Goal: Task Accomplishment & Management: Use online tool/utility

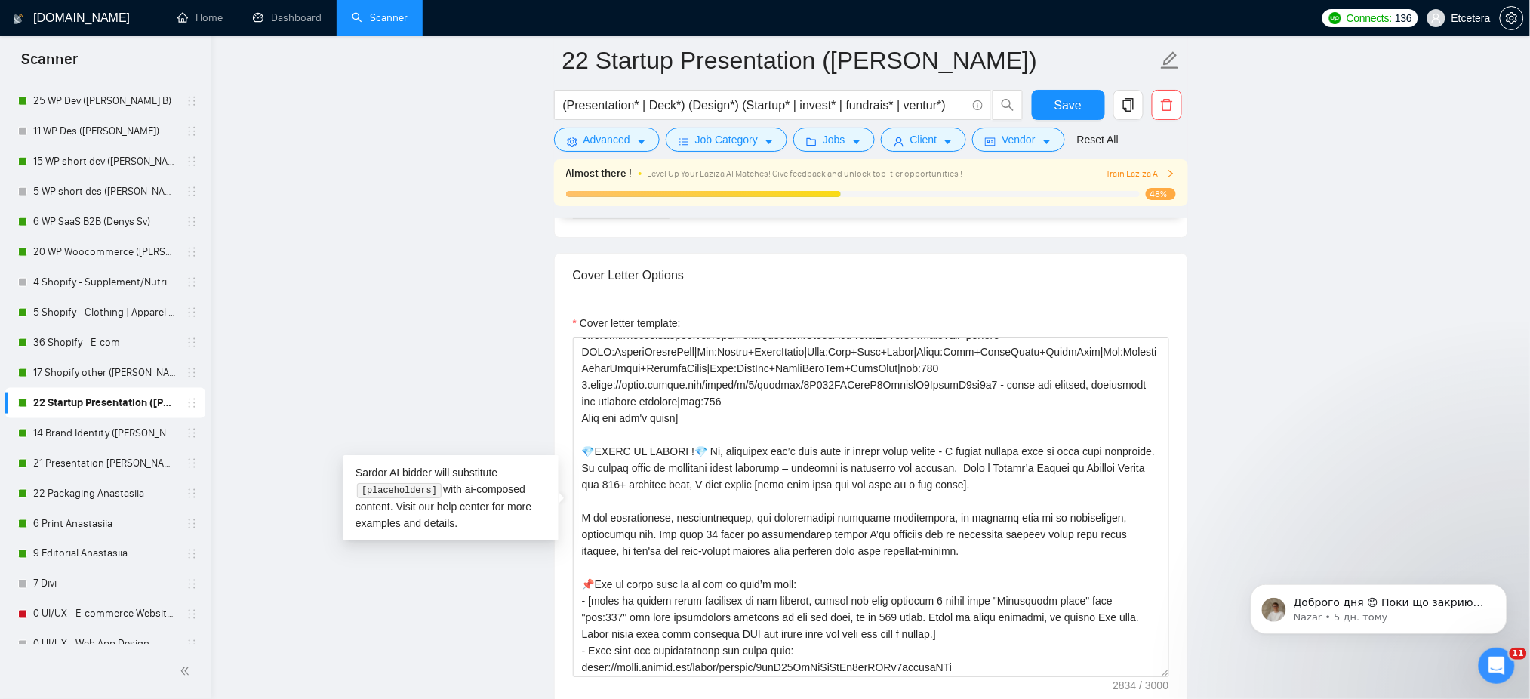
scroll to position [704, 0]
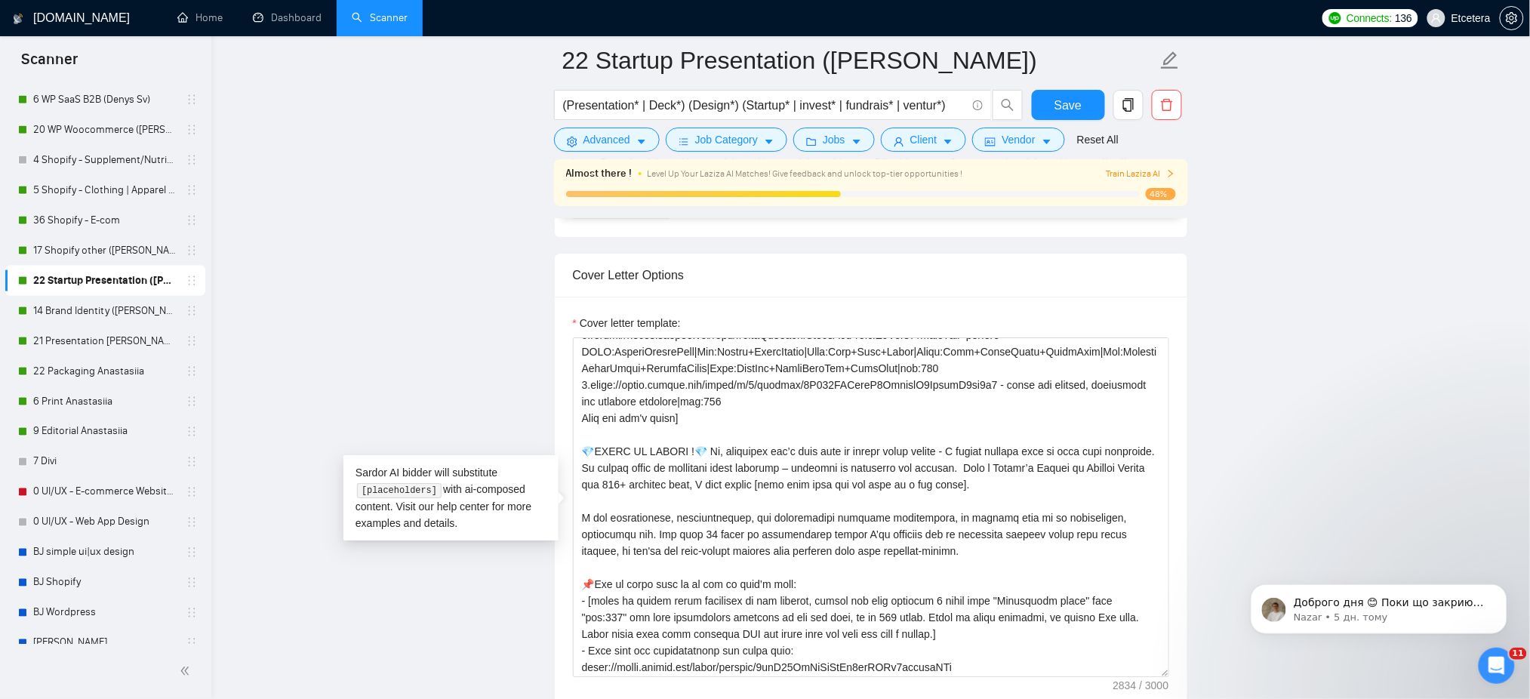
drag, startPoint x: 97, startPoint y: 314, endPoint x: 843, endPoint y: 88, distance: 779.9
click at [97, 314] on link "14 Brand Identity ([PERSON_NAME])" at bounding box center [104, 311] width 143 height 30
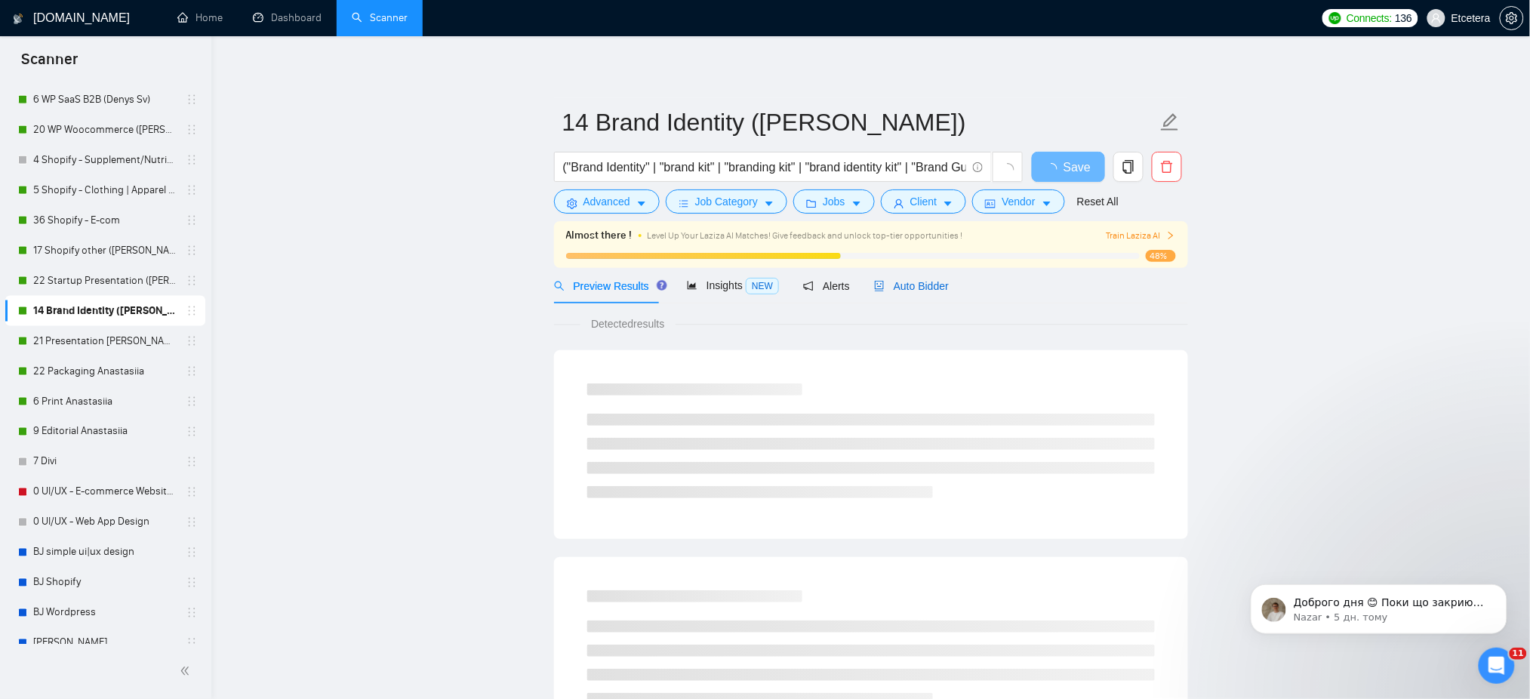
click at [914, 294] on div "Auto Bidder" at bounding box center [911, 286] width 75 height 17
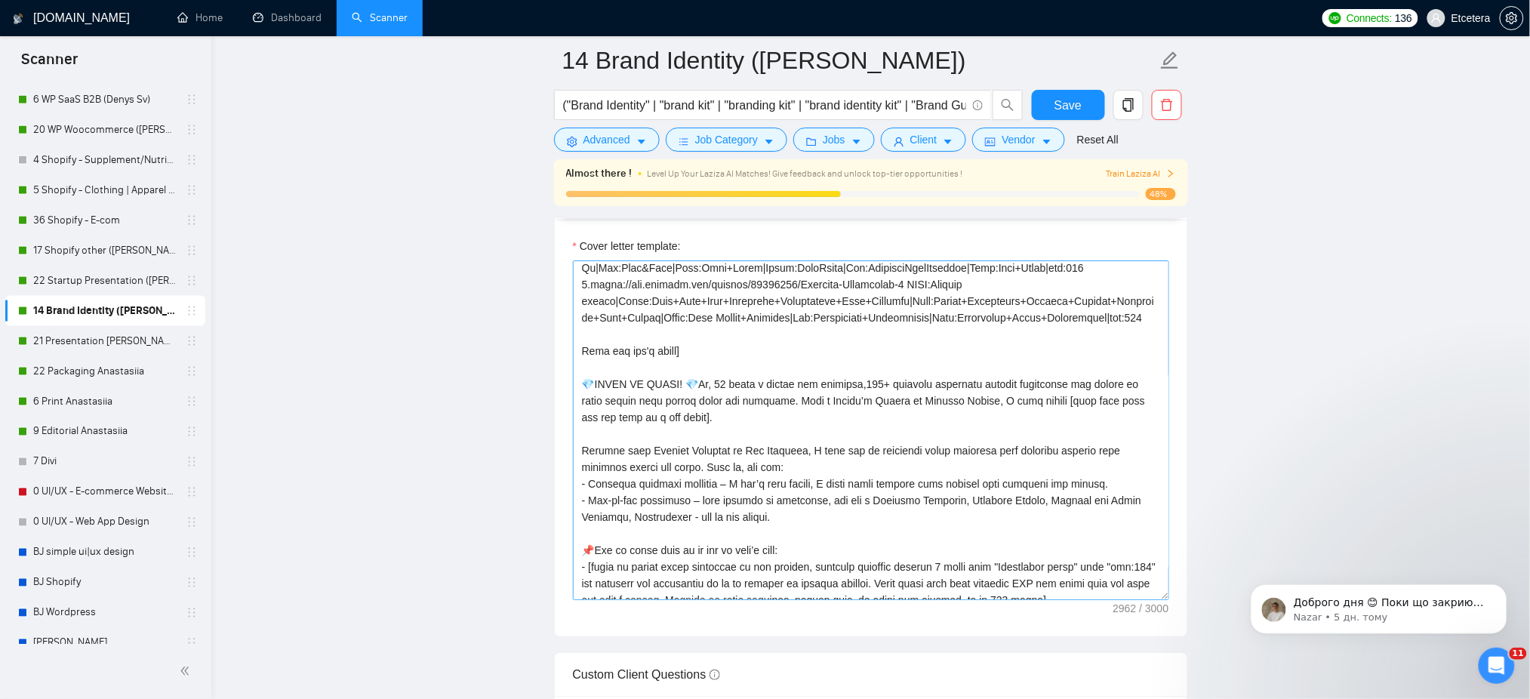
scroll to position [302, 0]
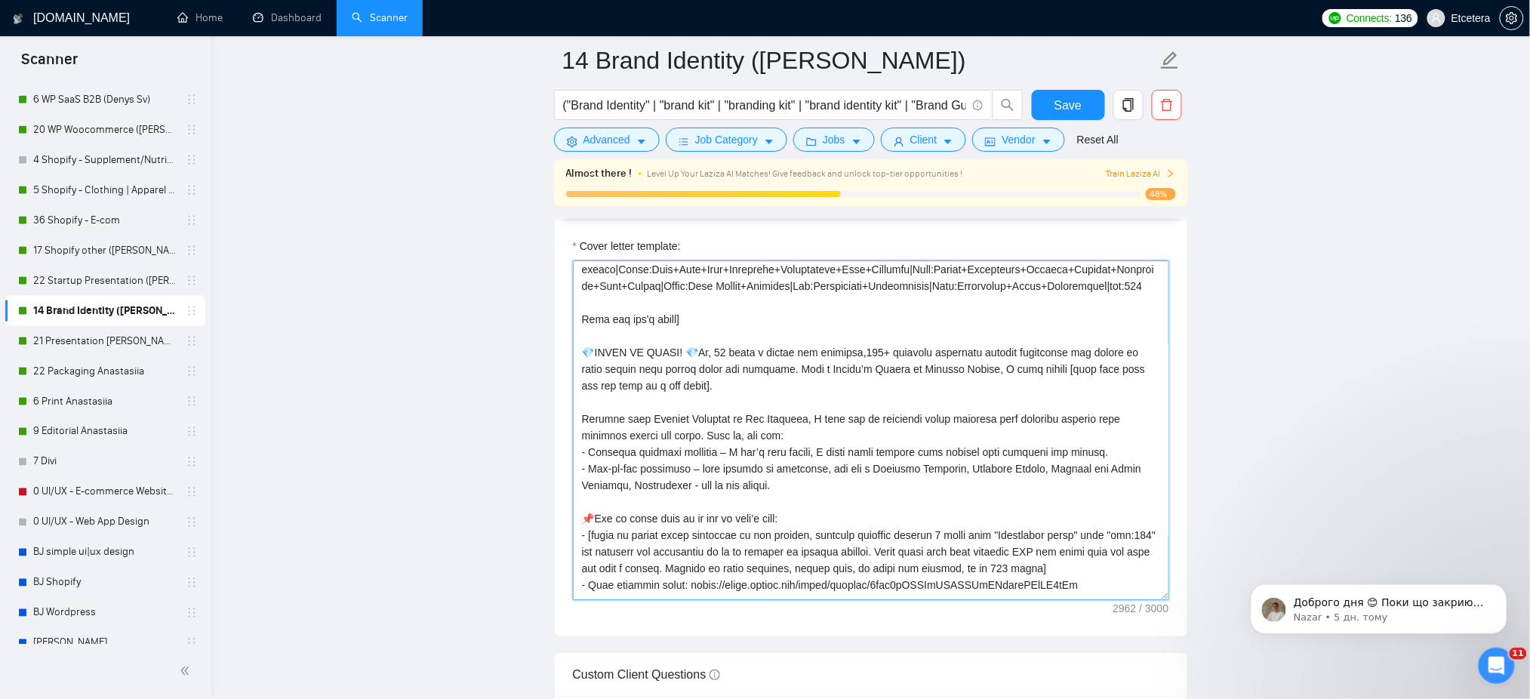
click at [747, 416] on textarea "Cover letter template:" at bounding box center [871, 430] width 596 height 340
click at [835, 368] on textarea "Cover letter template:" at bounding box center [871, 430] width 596 height 340
click at [715, 382] on textarea "Cover letter template:" at bounding box center [871, 430] width 596 height 340
drag, startPoint x: 713, startPoint y: 370, endPoint x: 1053, endPoint y: 384, distance: 339.9
click at [1053, 384] on textarea "Cover letter template:" at bounding box center [871, 430] width 596 height 340
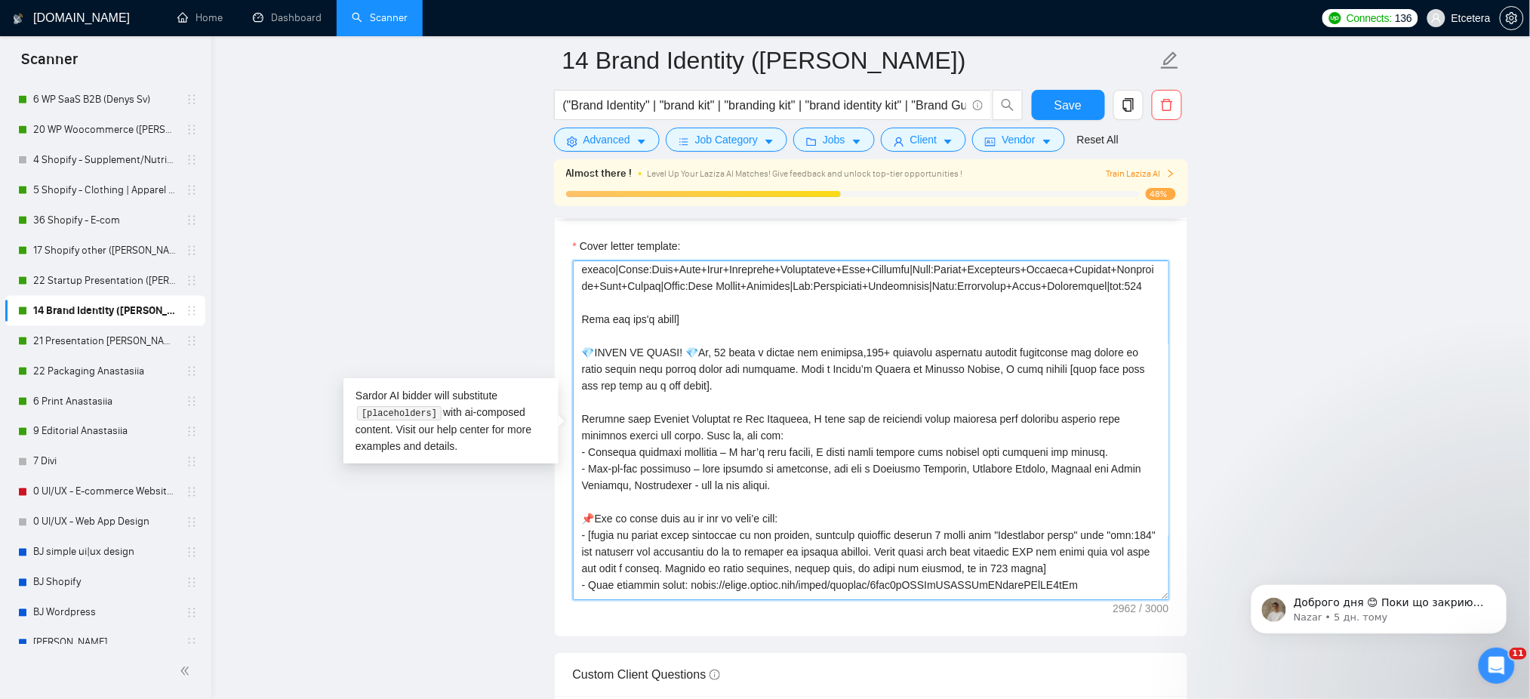
click at [864, 380] on textarea "Cover letter template:" at bounding box center [871, 430] width 596 height 340
drag, startPoint x: 711, startPoint y: 375, endPoint x: 1053, endPoint y: 392, distance: 342.3
click at [1053, 392] on textarea "Cover letter template:" at bounding box center [871, 430] width 596 height 340
paste textarea "For more than 10 years and across 150+ projects, I’ve been shaping brands that …"
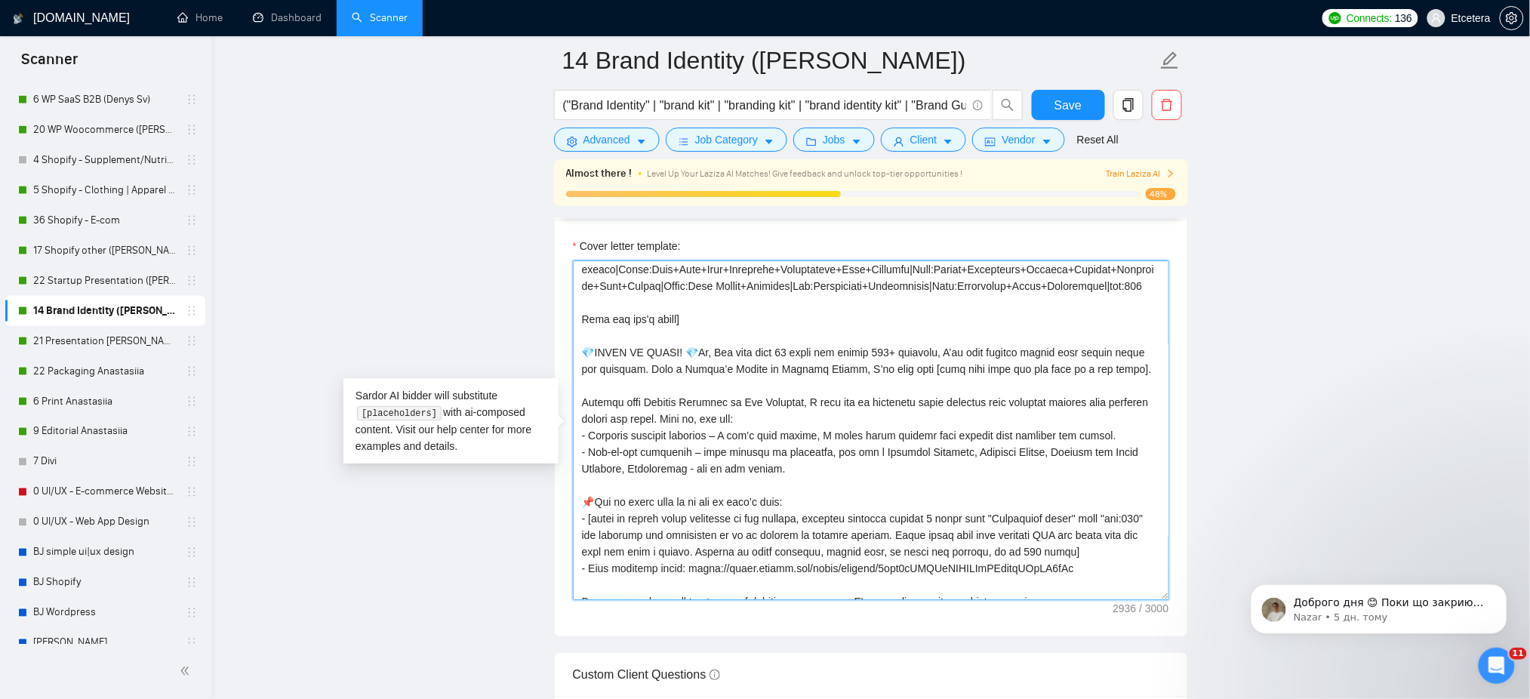
drag, startPoint x: 715, startPoint y: 371, endPoint x: 716, endPoint y: 391, distance: 20.4
click at [716, 371] on textarea "Cover letter template:" at bounding box center [871, 430] width 596 height 340
type textarea "[Successful cases= 1.[URL][DOMAIN_NAME] CLNT:Piirla Oy|Nch:VehicleSafety|Styl:C…"
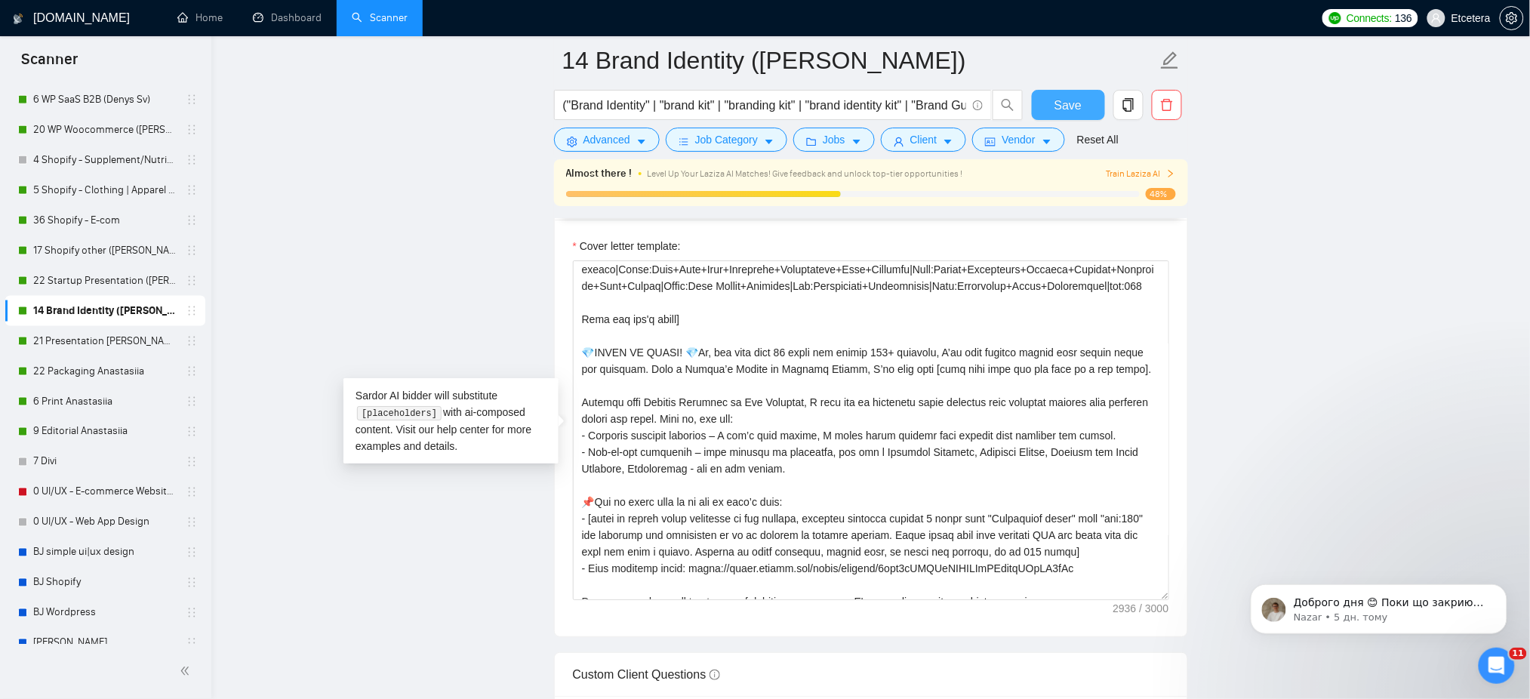
click at [1047, 113] on button "Save" at bounding box center [1068, 105] width 73 height 30
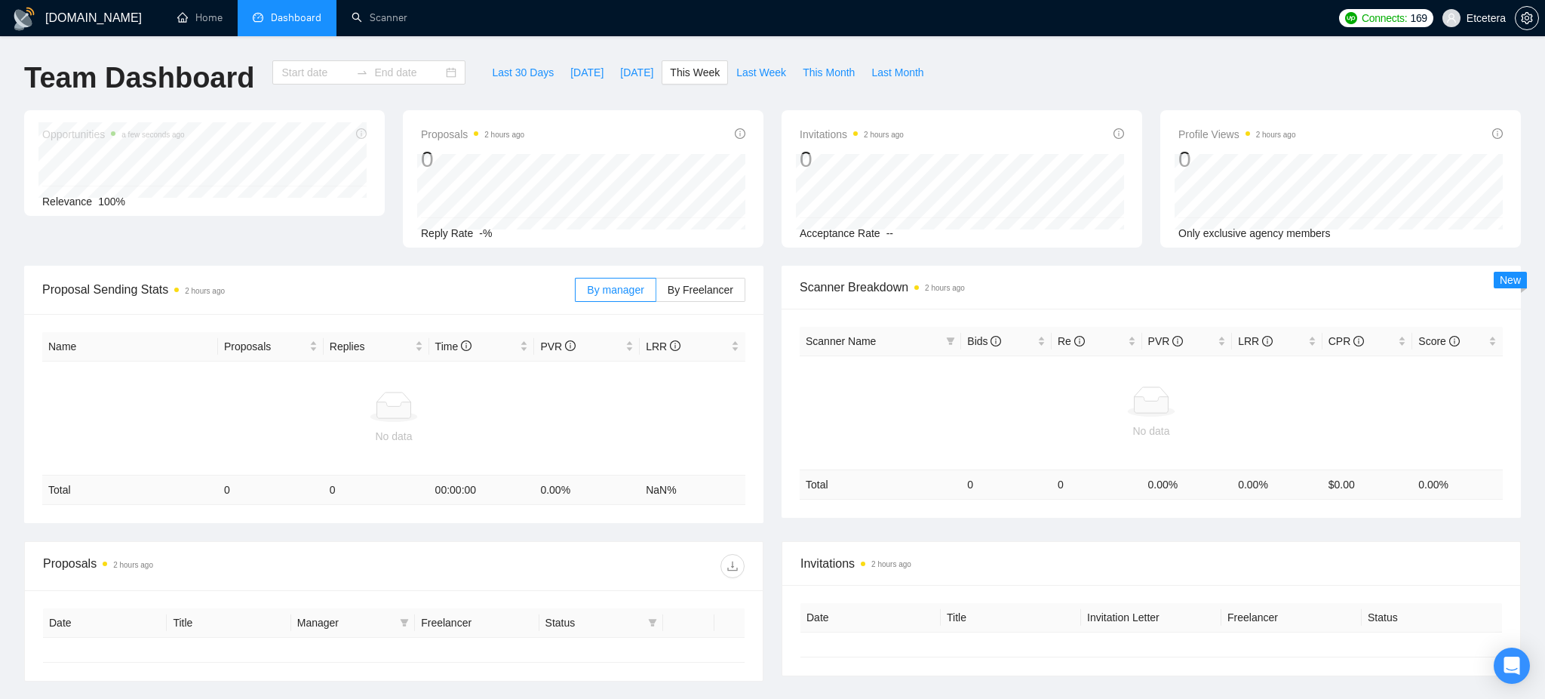
type input "[DATE]"
